Goal: Communication & Community: Answer question/provide support

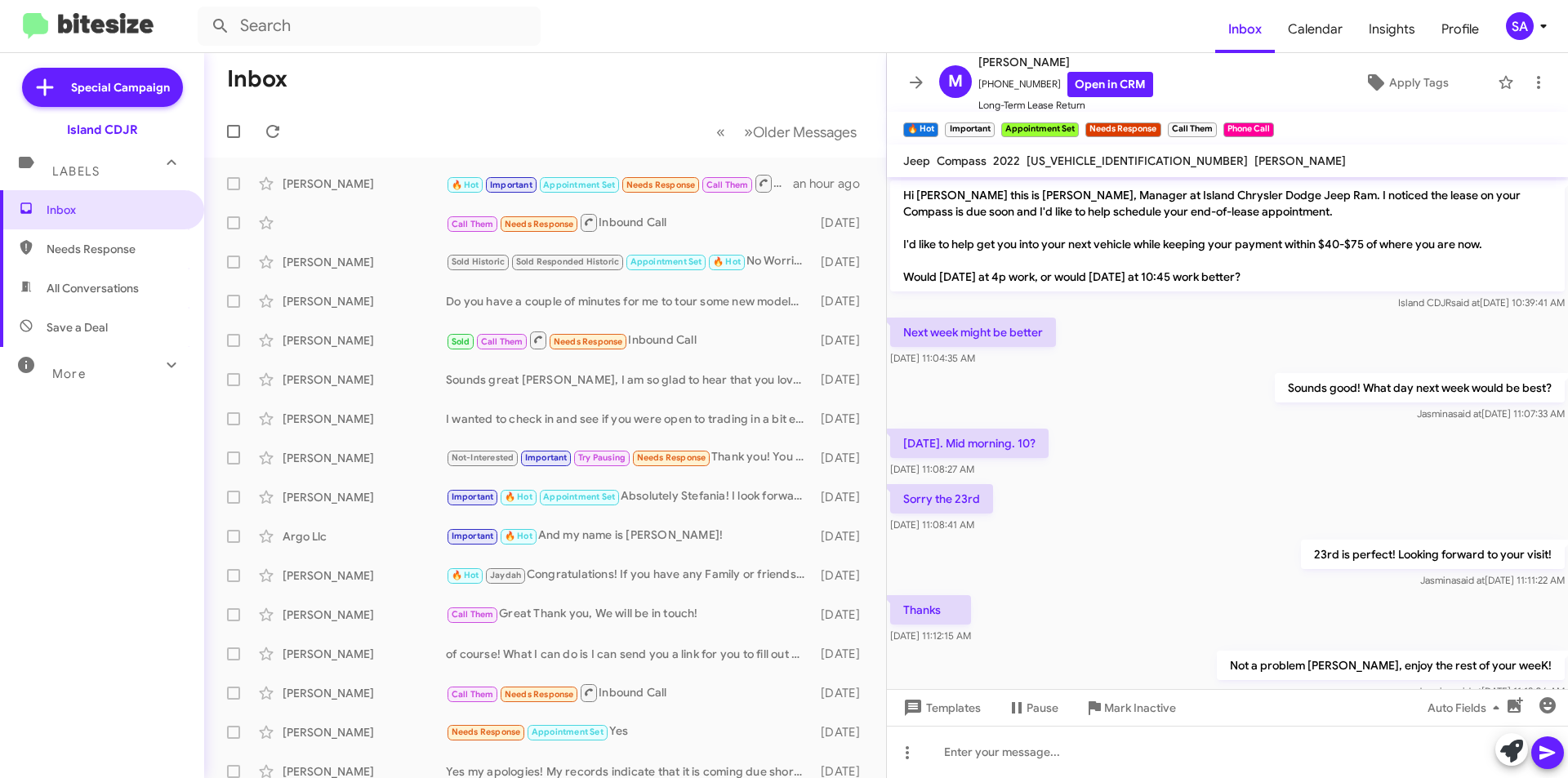
scroll to position [201, 0]
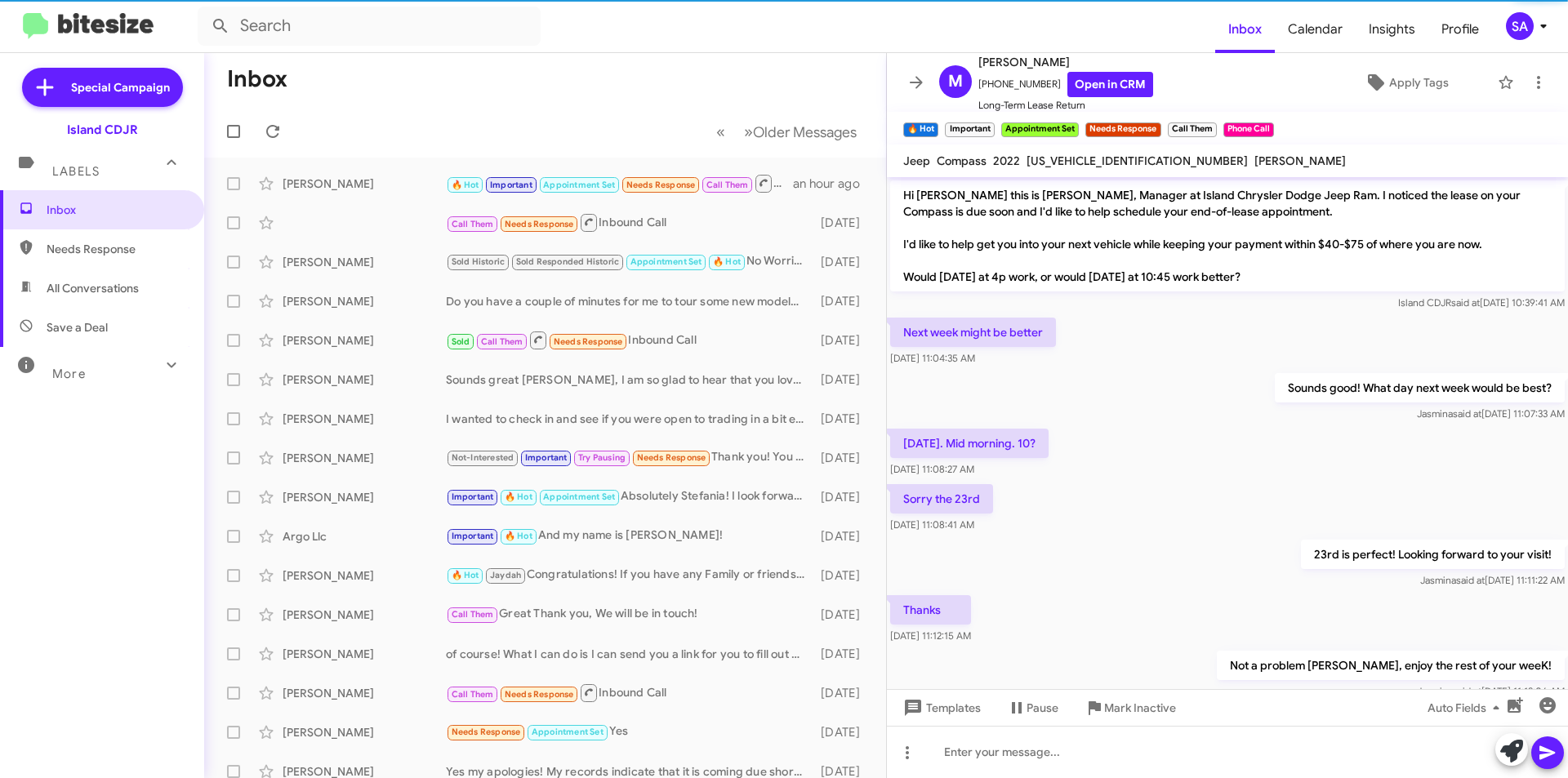
scroll to position [201, 0]
